Goal: Task Accomplishment & Management: Manage account settings

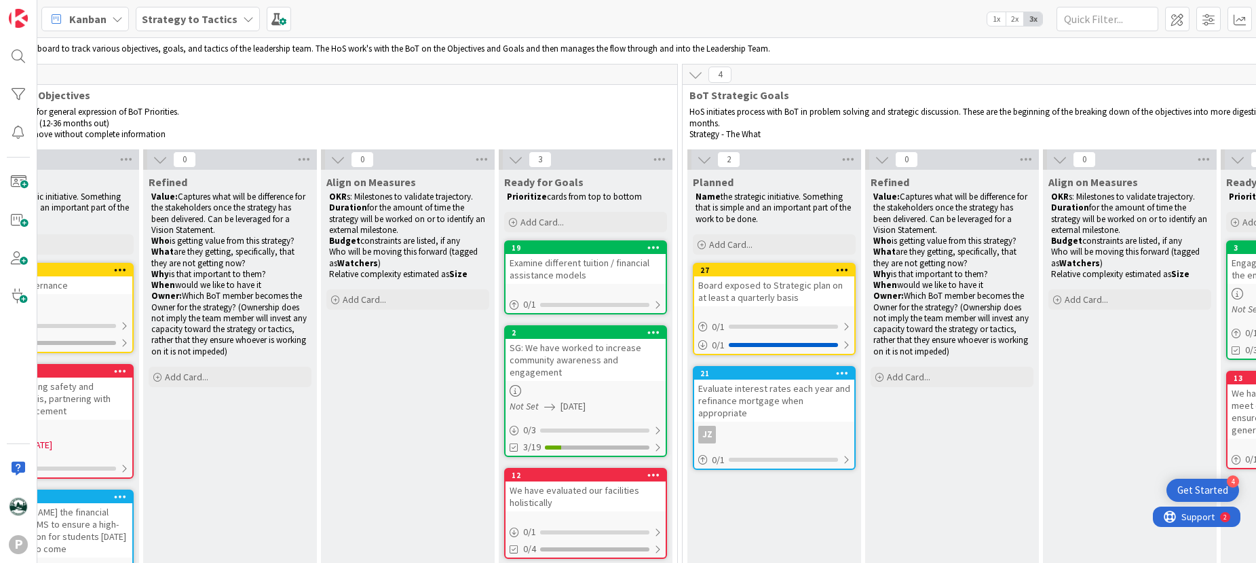
scroll to position [40, 0]
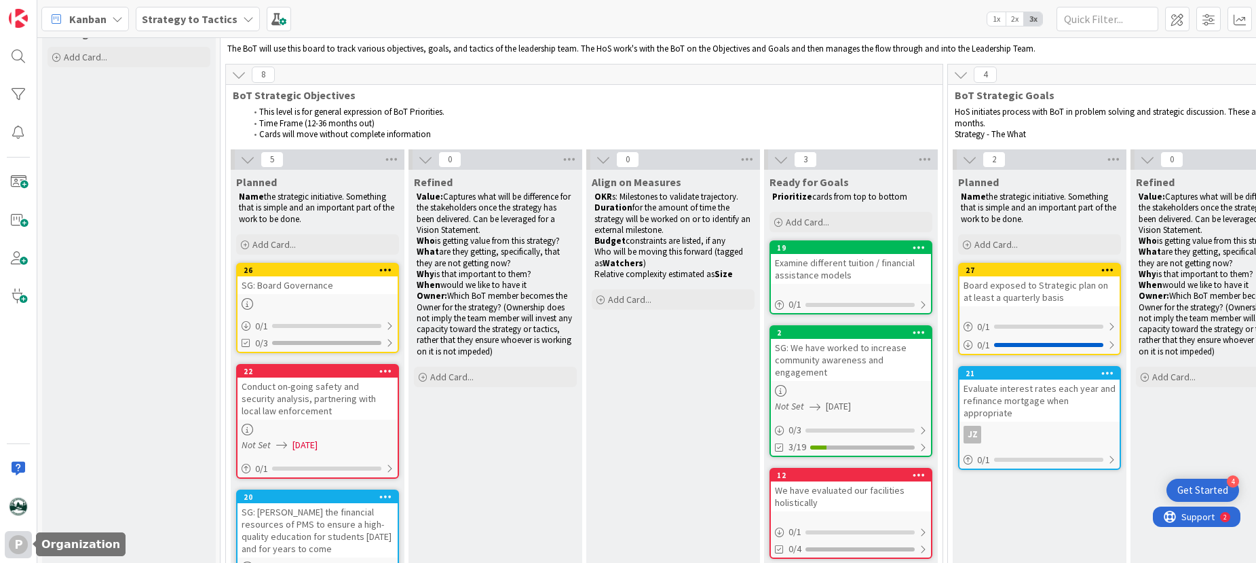
click at [20, 548] on div "P" at bounding box center [18, 544] width 19 height 19
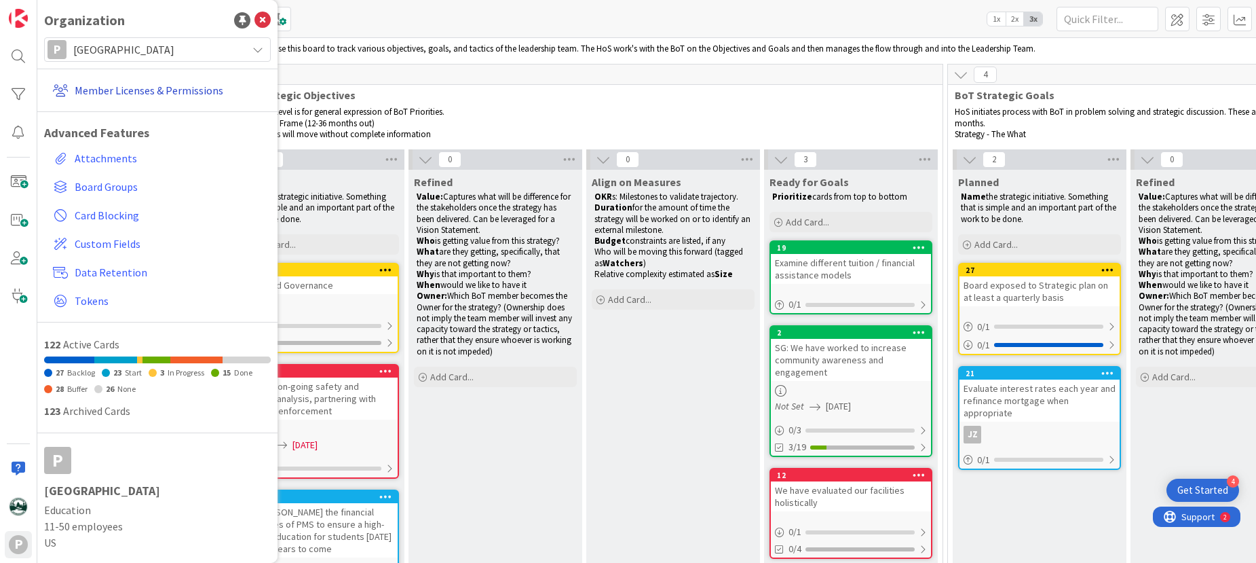
click at [137, 88] on link "Member Licenses & Permissions" at bounding box center [159, 90] width 223 height 24
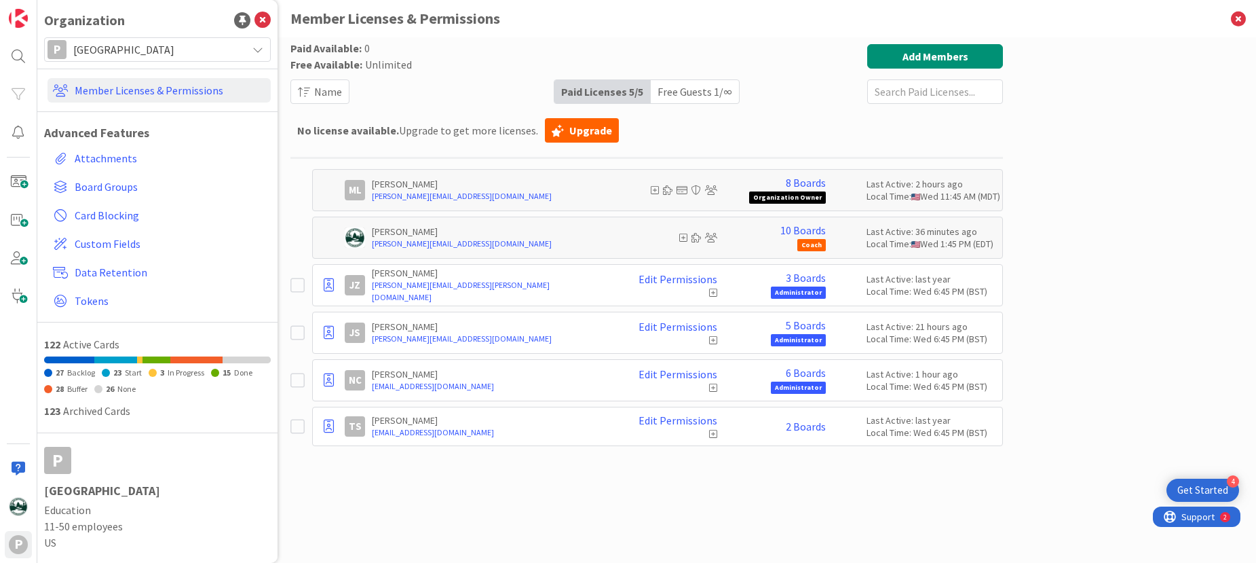
click at [302, 425] on icon at bounding box center [298, 426] width 14 height 16
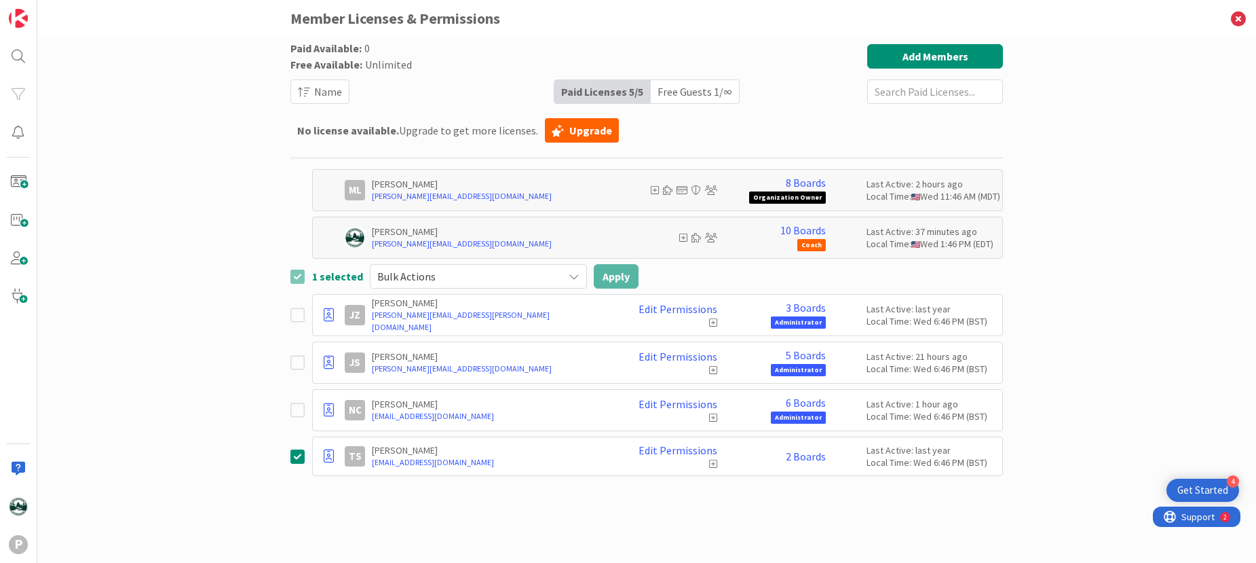
click at [485, 280] on span "Bulk Actions" at bounding box center [466, 276] width 179 height 19
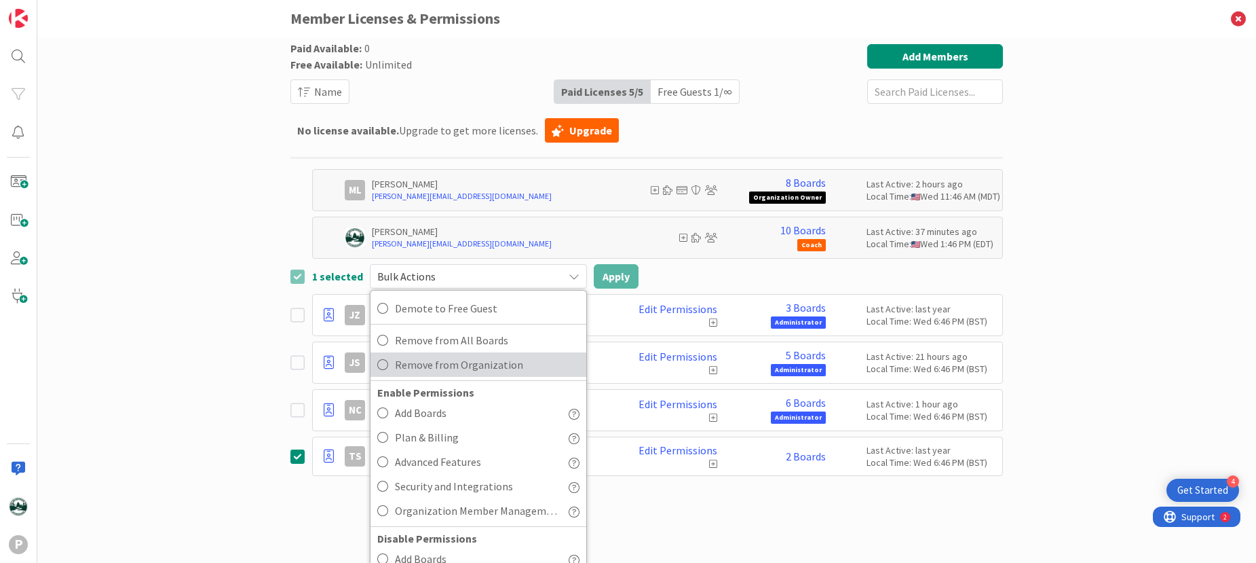
click at [379, 365] on icon at bounding box center [382, 364] width 11 height 20
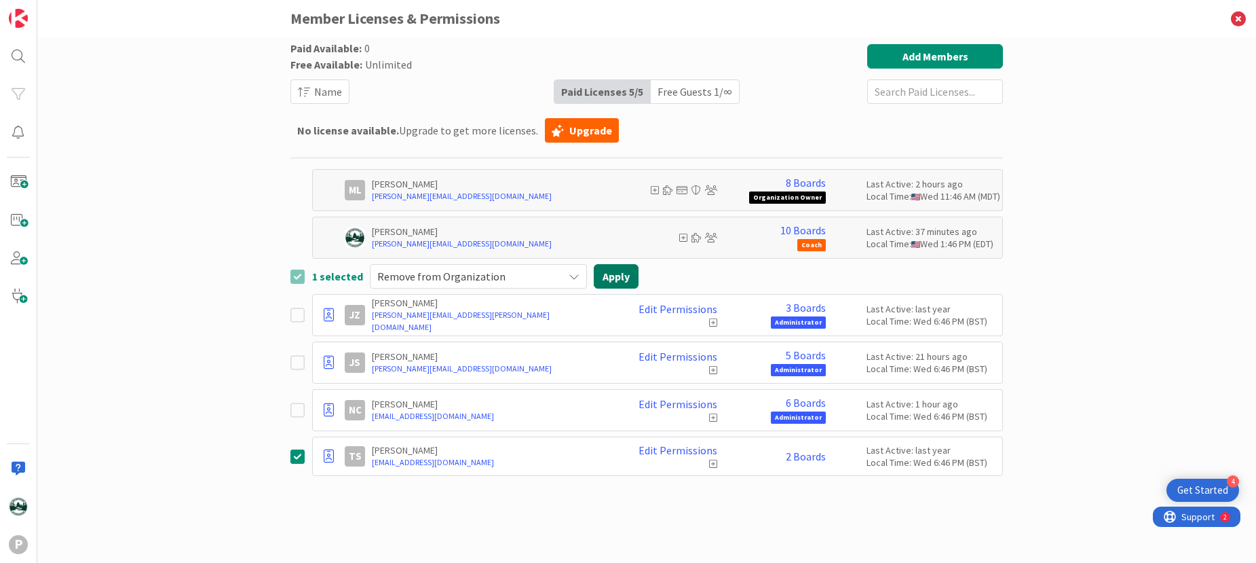
click at [615, 277] on button "Apply" at bounding box center [616, 276] width 45 height 24
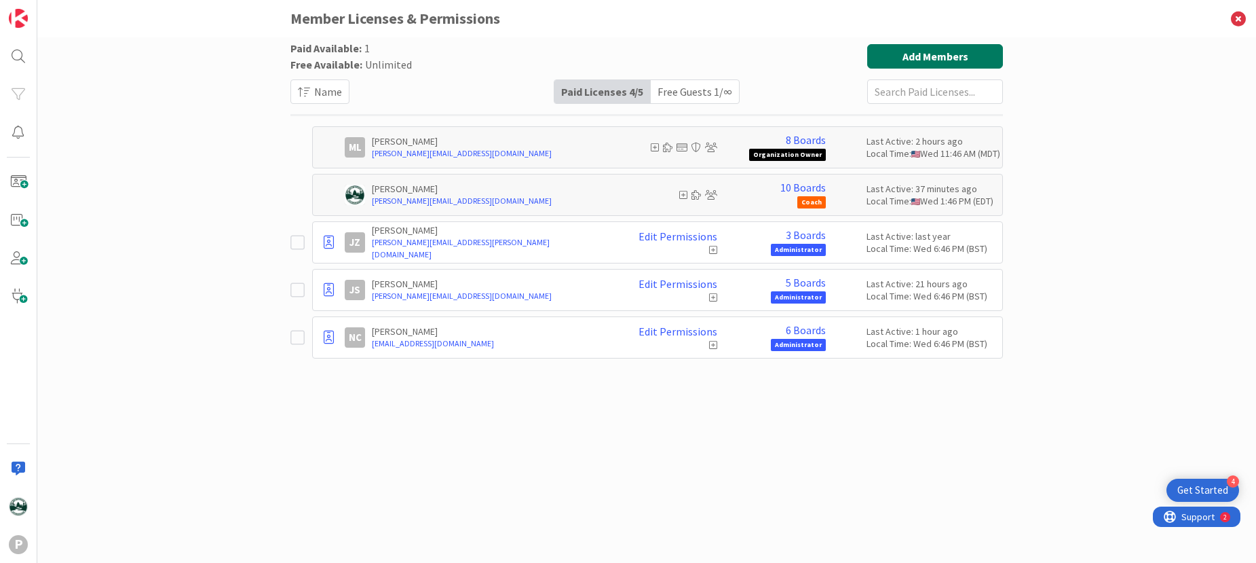
click at [928, 55] on button "Add Members" at bounding box center [936, 56] width 136 height 24
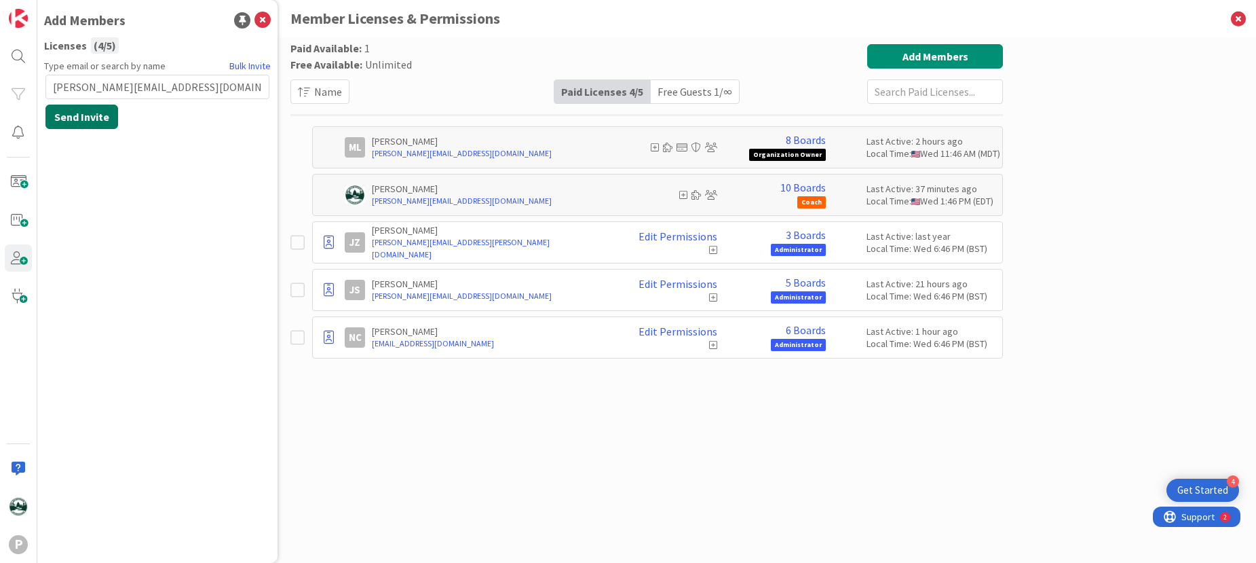
type input "[PERSON_NAME][EMAIL_ADDRESS][DOMAIN_NAME]"
click at [85, 115] on button "Send Invite" at bounding box center [81, 117] width 73 height 24
